Goal: Obtain resource: Obtain resource

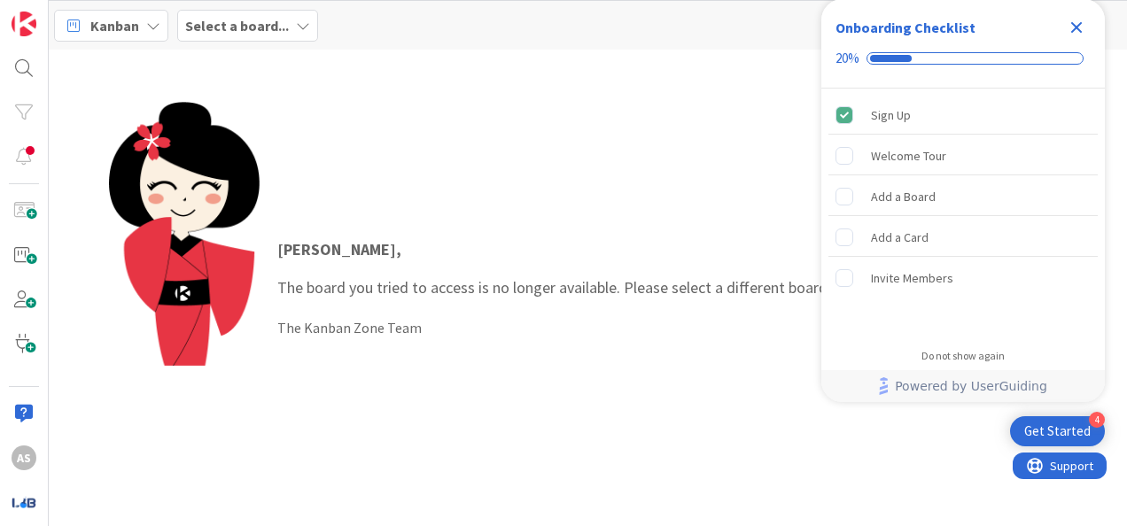
click at [1081, 27] on icon "Close Checklist" at bounding box center [1076, 27] width 21 height 21
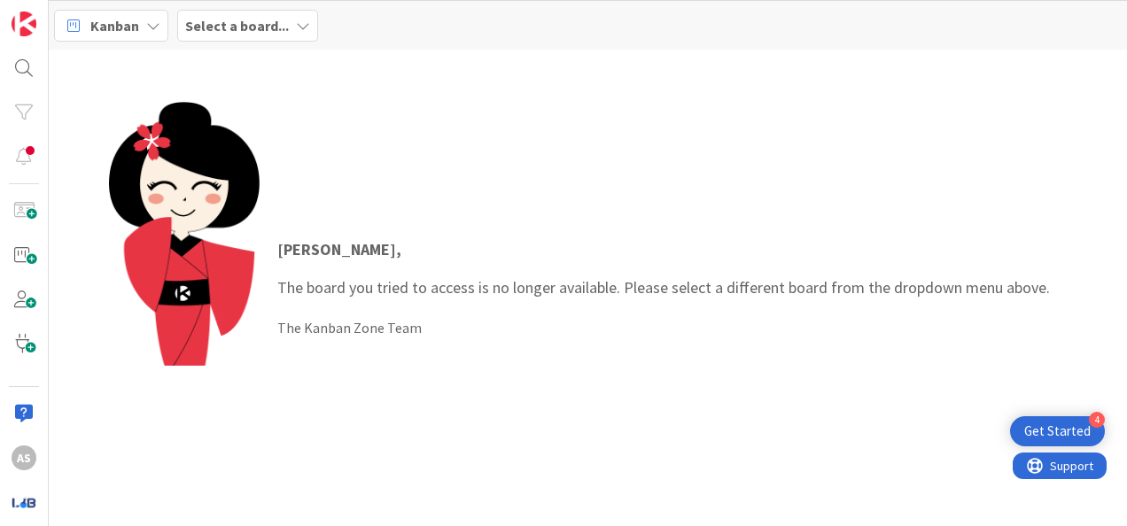
click at [245, 30] on b "Select a board..." at bounding box center [237, 26] width 104 height 18
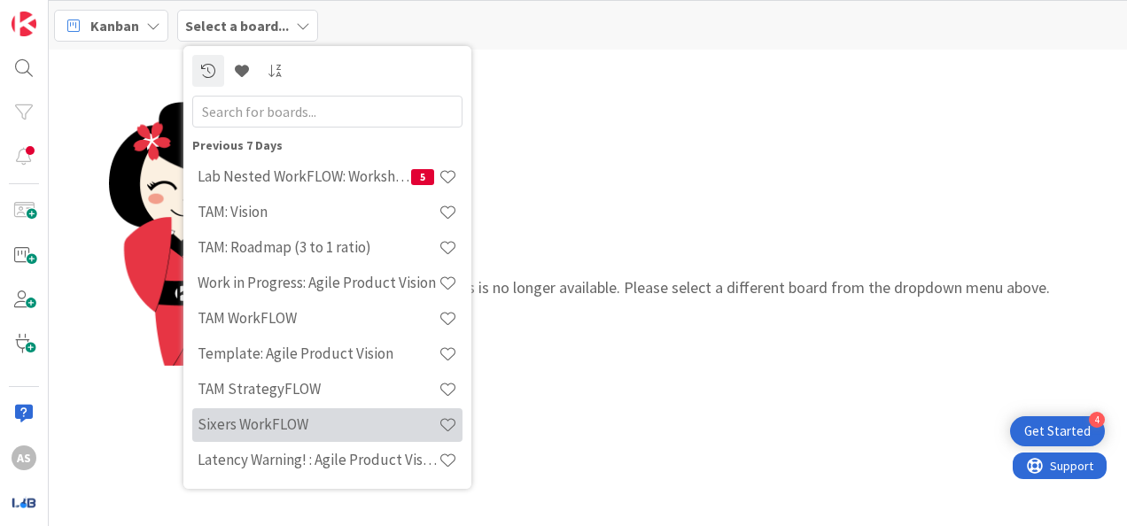
click at [317, 425] on h4 "Sixers WorkFLOW" at bounding box center [318, 425] width 241 height 18
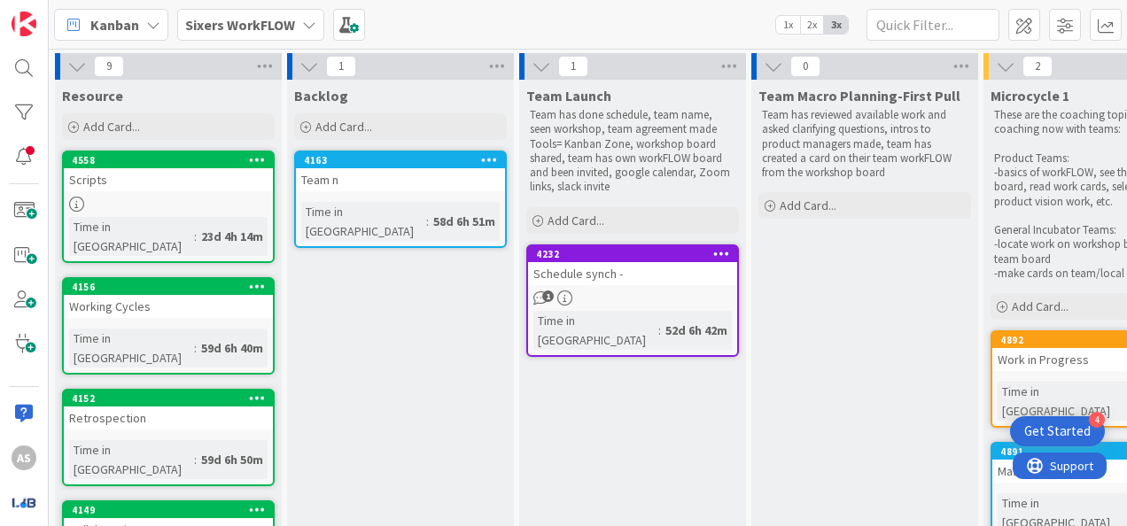
click at [160, 185] on div "Scripts" at bounding box center [168, 179] width 209 height 23
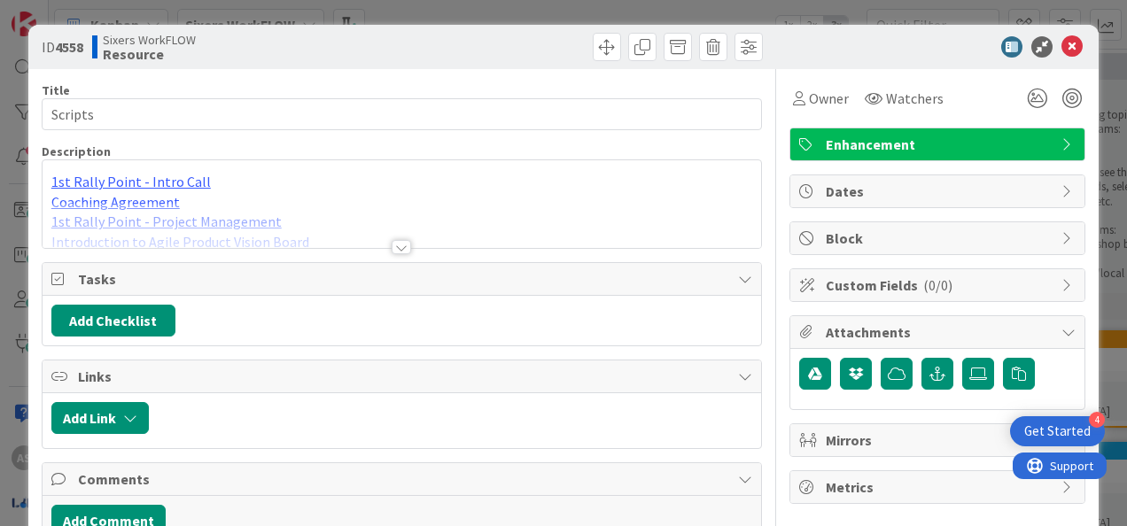
click at [395, 245] on div at bounding box center [401, 247] width 19 height 14
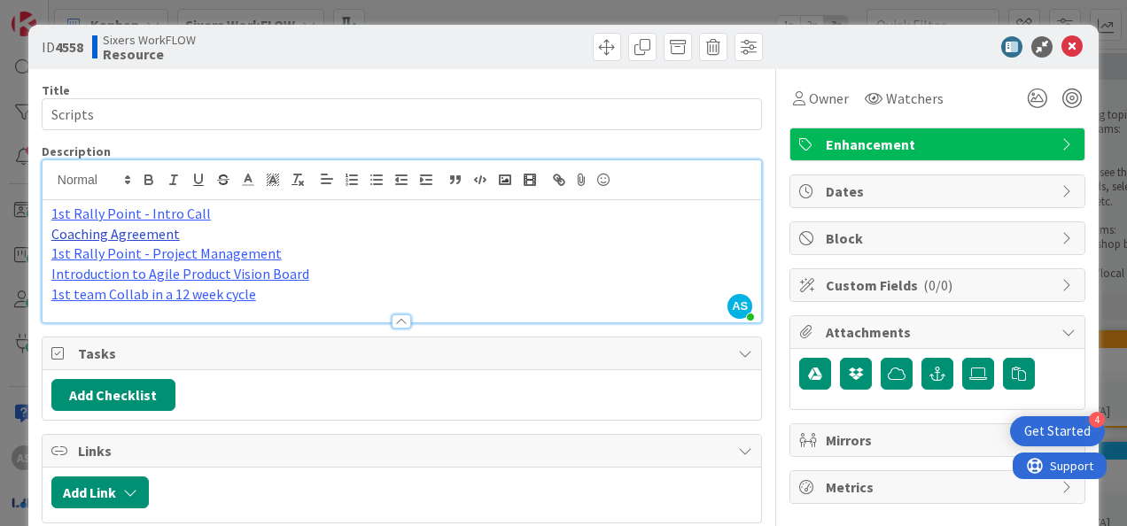
click at [149, 232] on link "Coaching Agreement" at bounding box center [115, 234] width 129 height 18
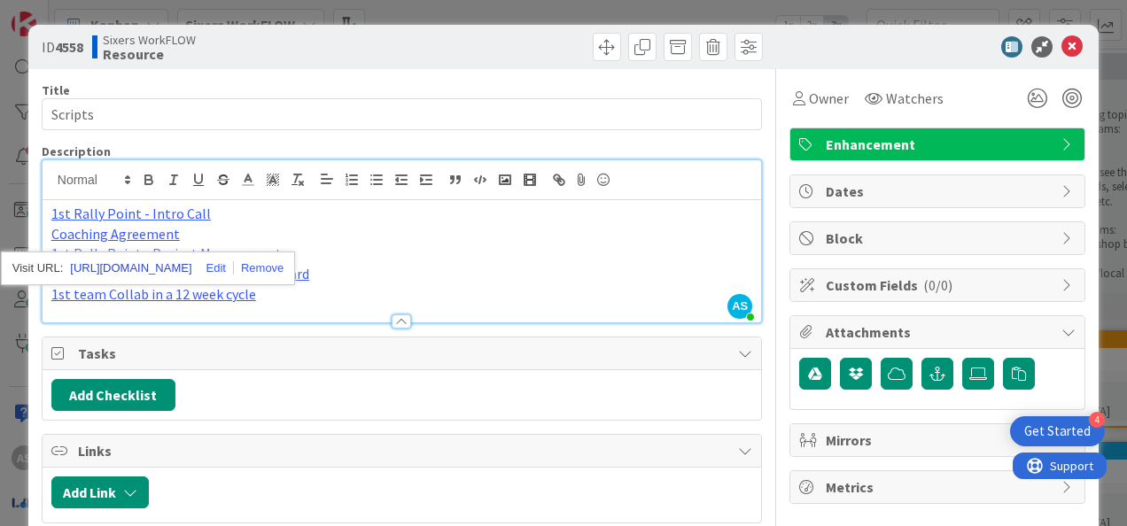
click at [159, 269] on link "https://docs.google.com/document/d/15xiiipYvVIqyVLo-38IE0SVdaCkXGRkrNFflFcbKsRs…" at bounding box center [130, 268] width 121 height 23
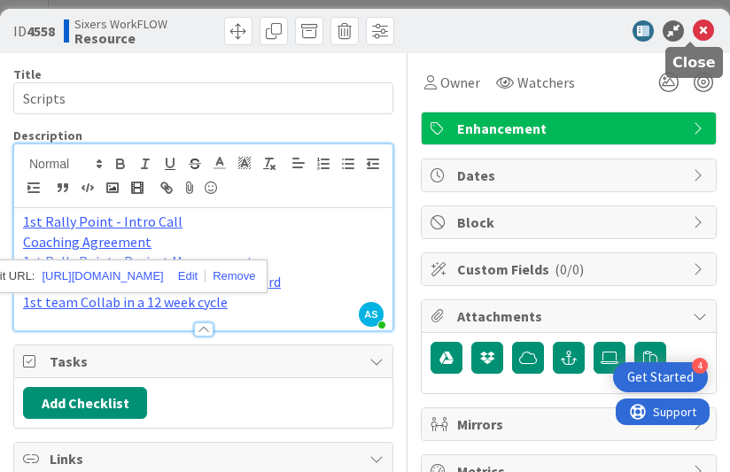
click at [697, 24] on icon at bounding box center [703, 30] width 21 height 21
